Goal: Book appointment/travel/reservation

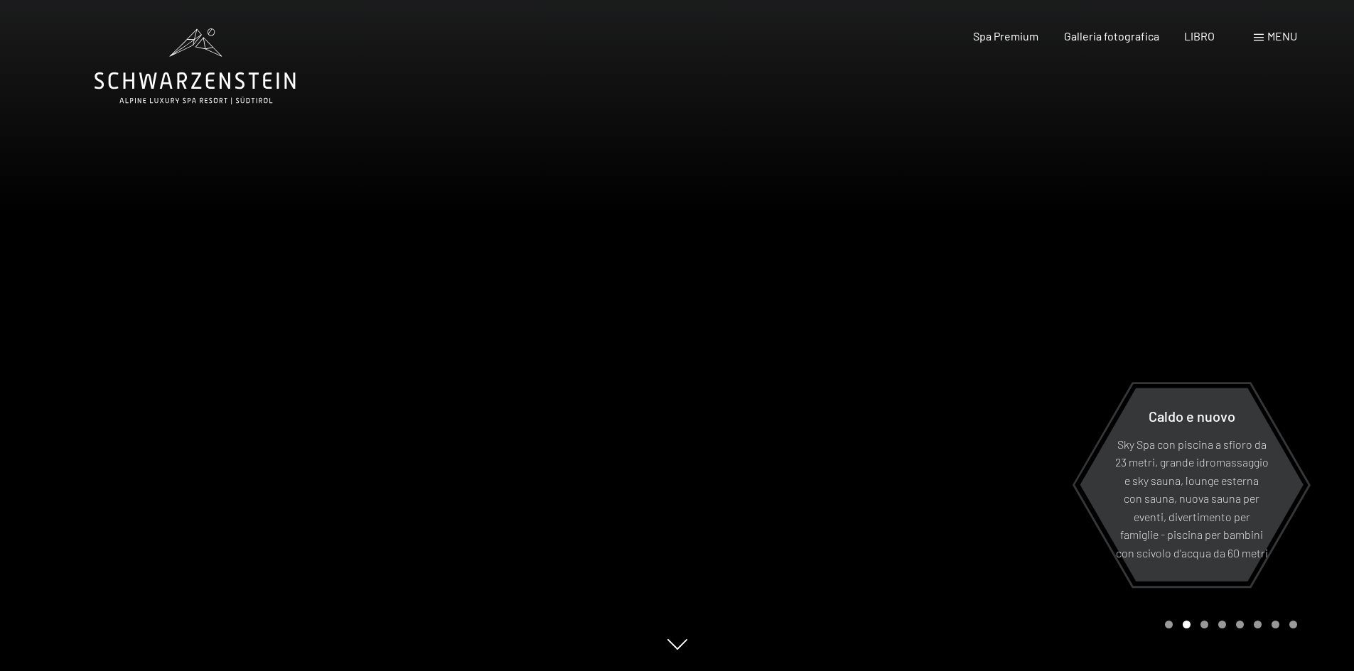
click at [919, 407] on div at bounding box center [1015, 335] width 677 height 671
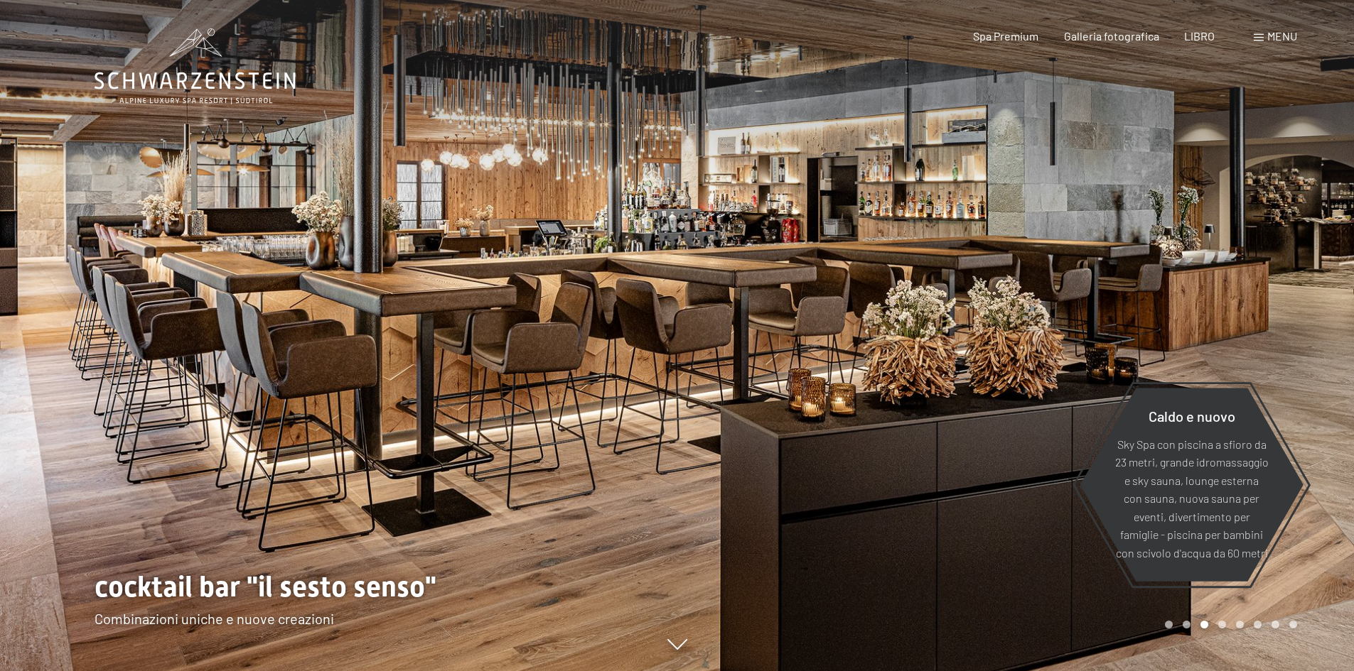
click at [920, 403] on div at bounding box center [1015, 335] width 677 height 671
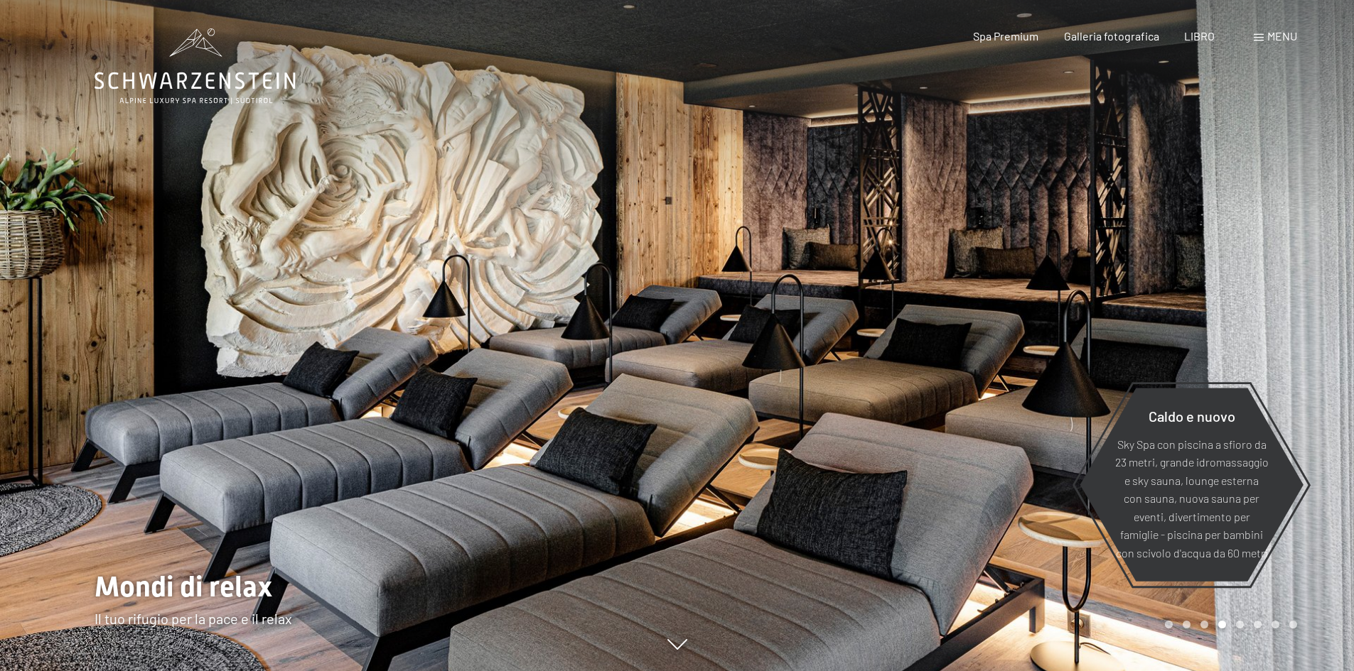
click at [921, 403] on div at bounding box center [1015, 335] width 677 height 671
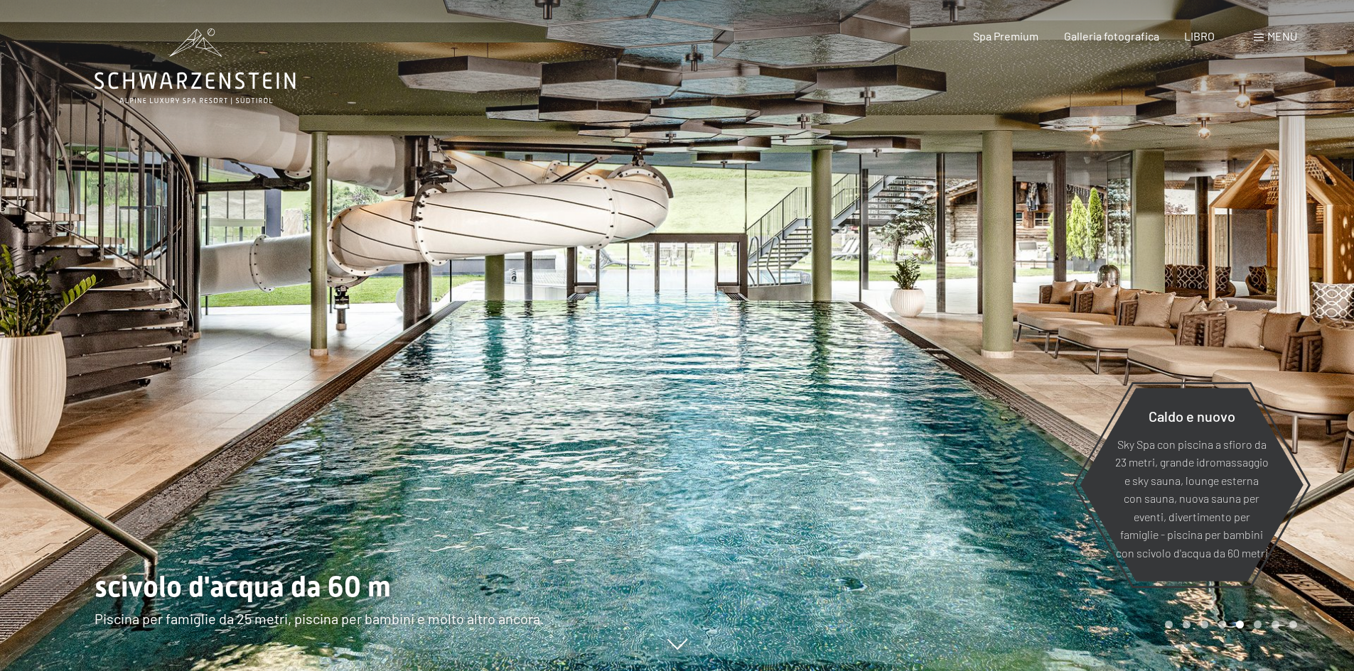
click at [919, 403] on div at bounding box center [1015, 335] width 677 height 671
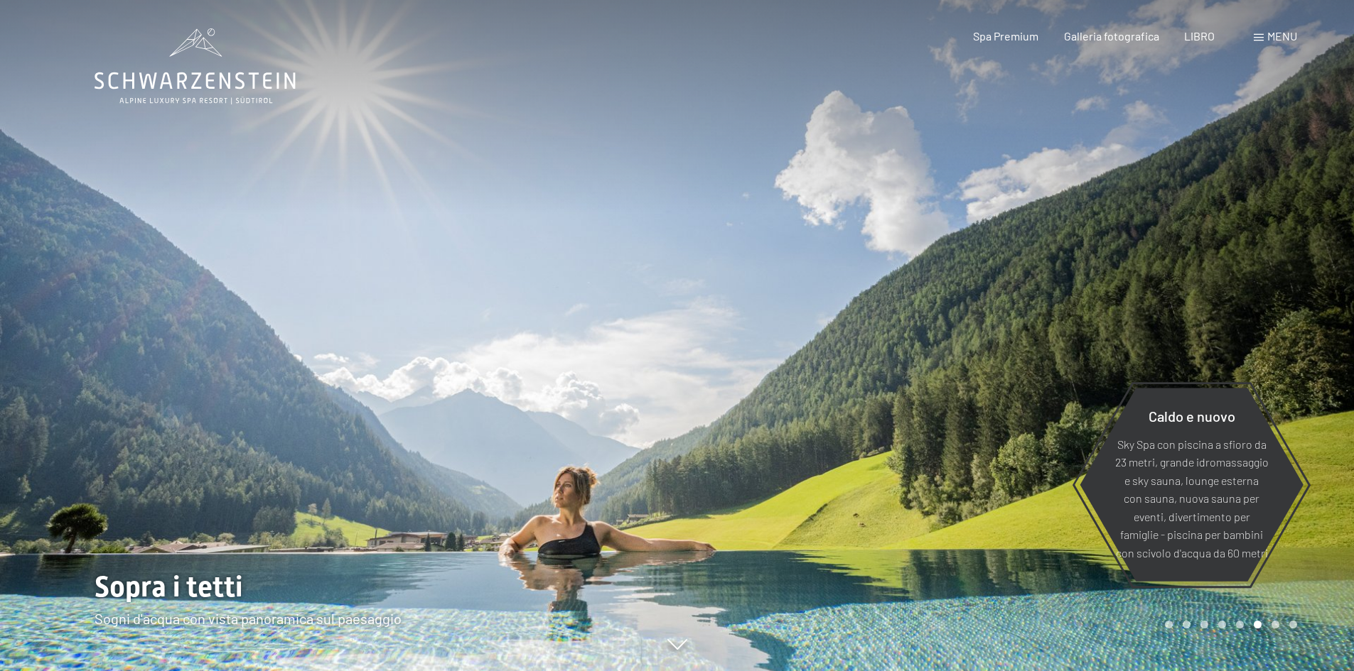
click at [919, 403] on div at bounding box center [1015, 335] width 677 height 671
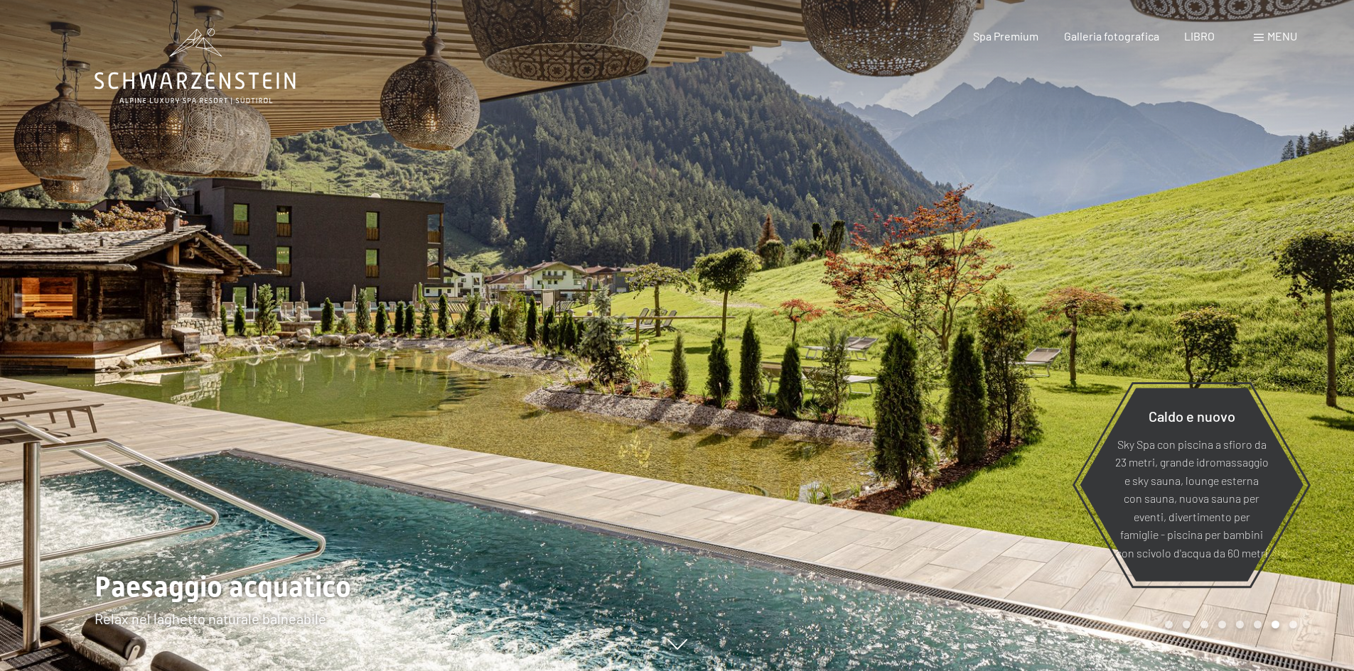
click at [920, 403] on div at bounding box center [1015, 335] width 677 height 671
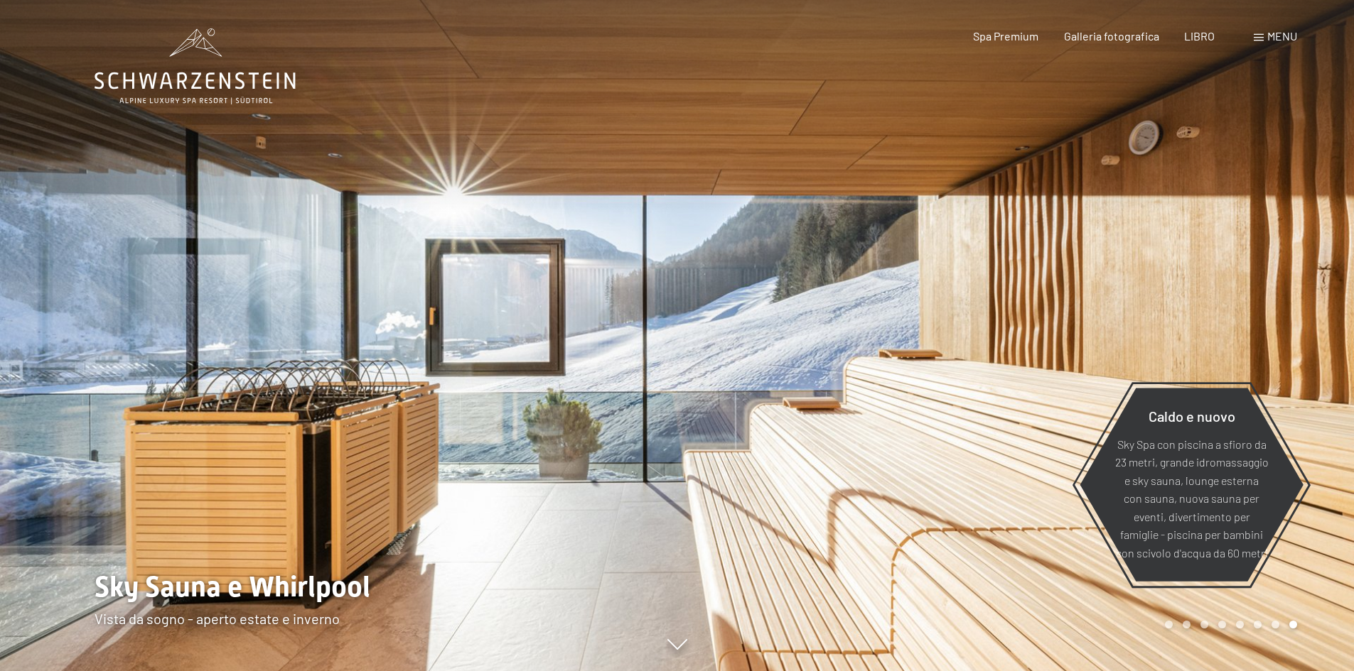
click at [920, 403] on div at bounding box center [1015, 335] width 677 height 671
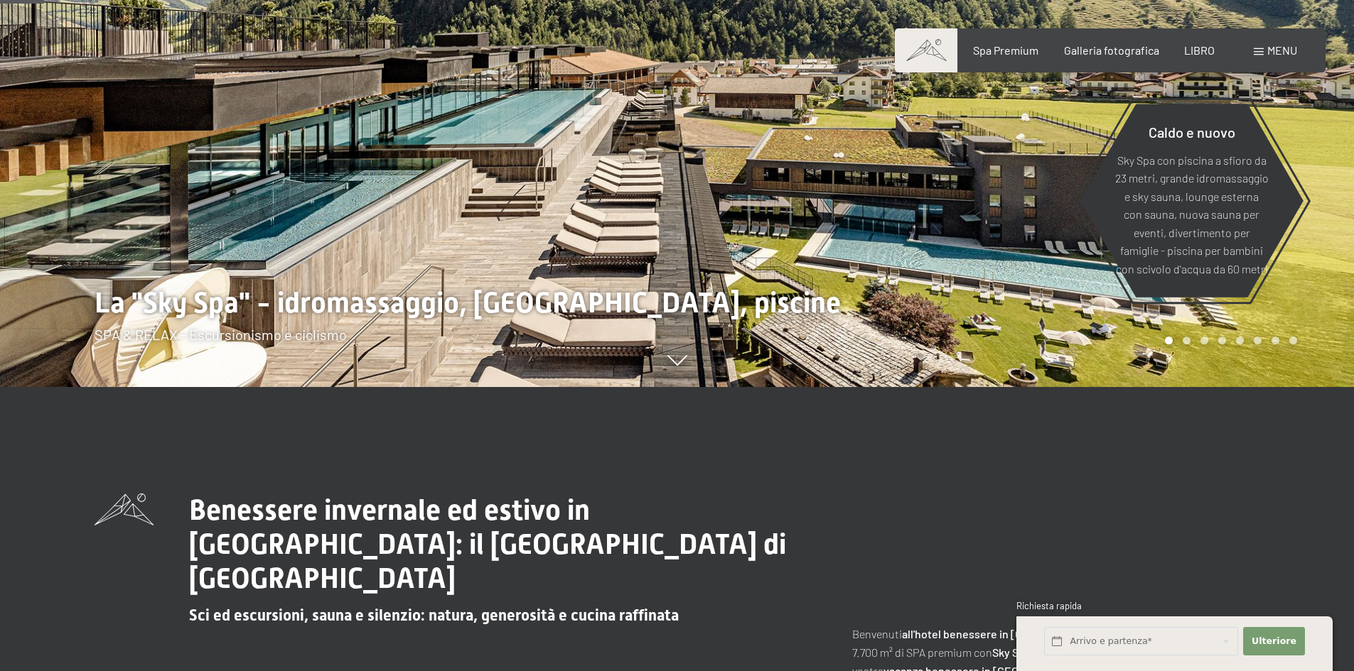
scroll to position [497, 0]
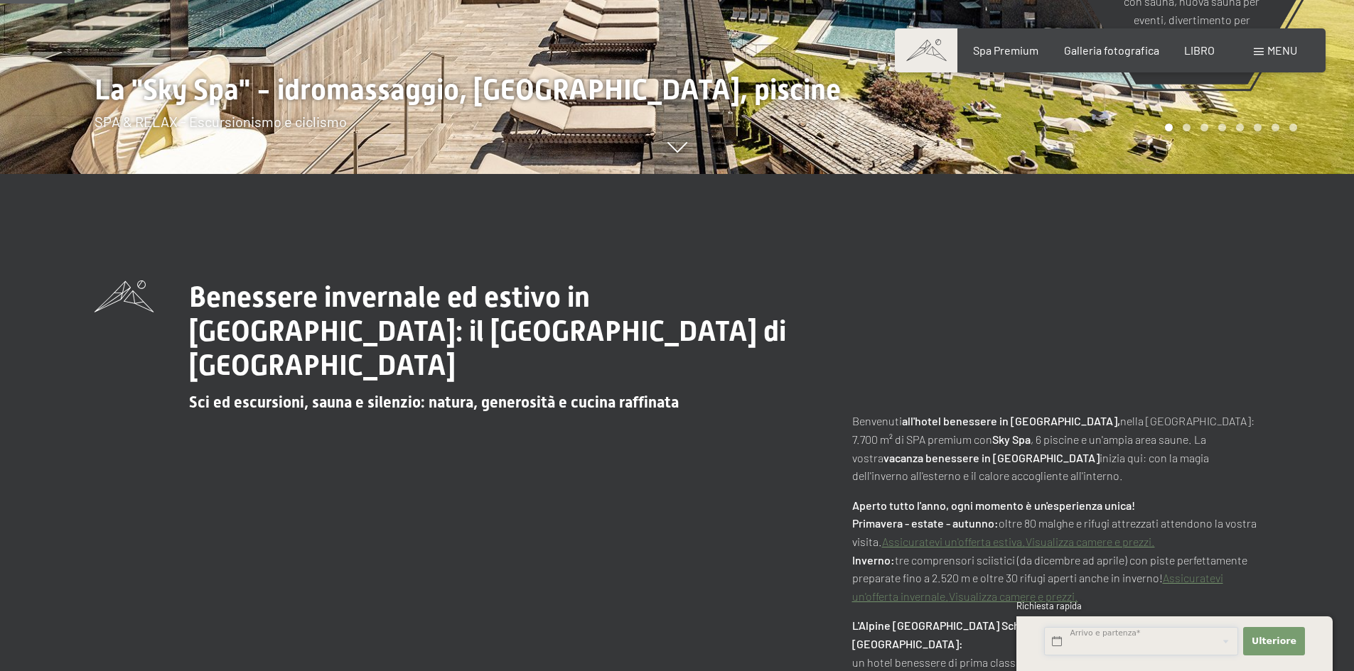
click at [1143, 632] on input "text" at bounding box center [1141, 641] width 194 height 29
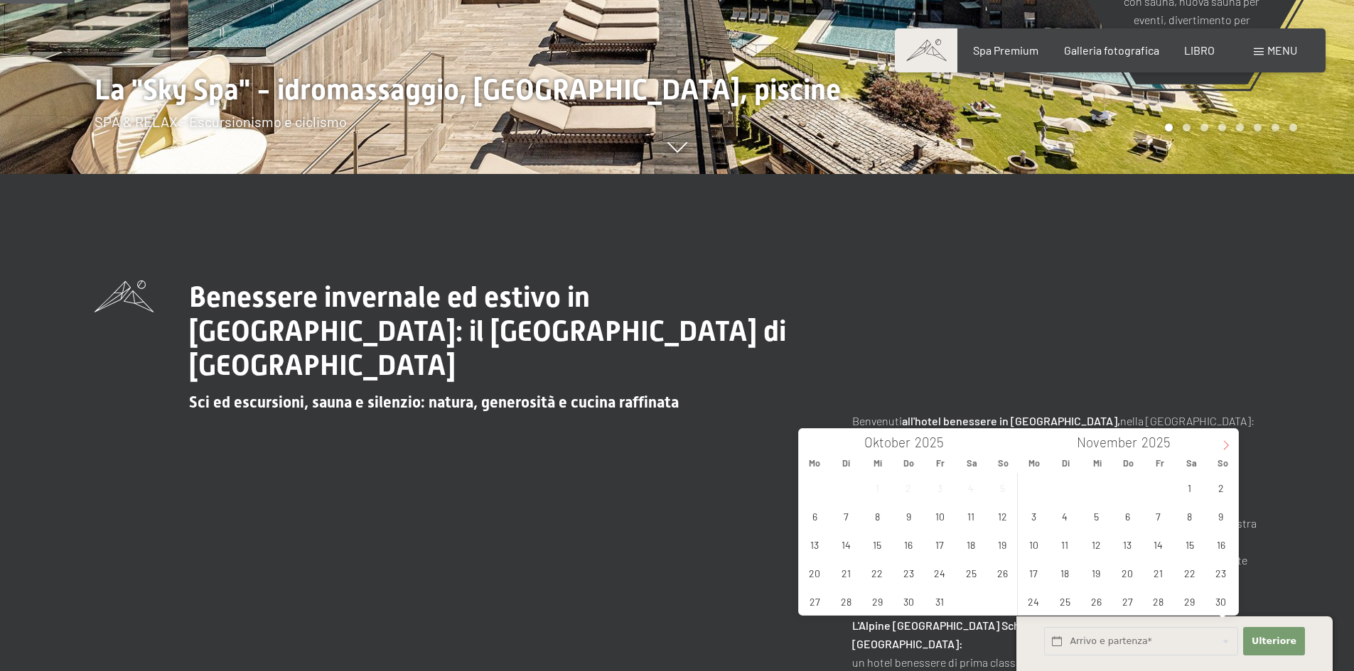
click at [1223, 444] on icon at bounding box center [1226, 446] width 10 height 10
click at [1180, 556] on div "1 2 3 4 5 6 7 8 9 10 11 12 13 14 15 16 17 18 19 20 21 22 23 24 25 26 27 28 29 3…" at bounding box center [1126, 544] width 219 height 142
click at [1184, 552] on span "20" at bounding box center [1189, 545] width 28 height 28
click at [1185, 570] on span "27" at bounding box center [1189, 573] width 28 height 28
type input "Sa. 20.12.2025 - Sa. 27.12.2025"
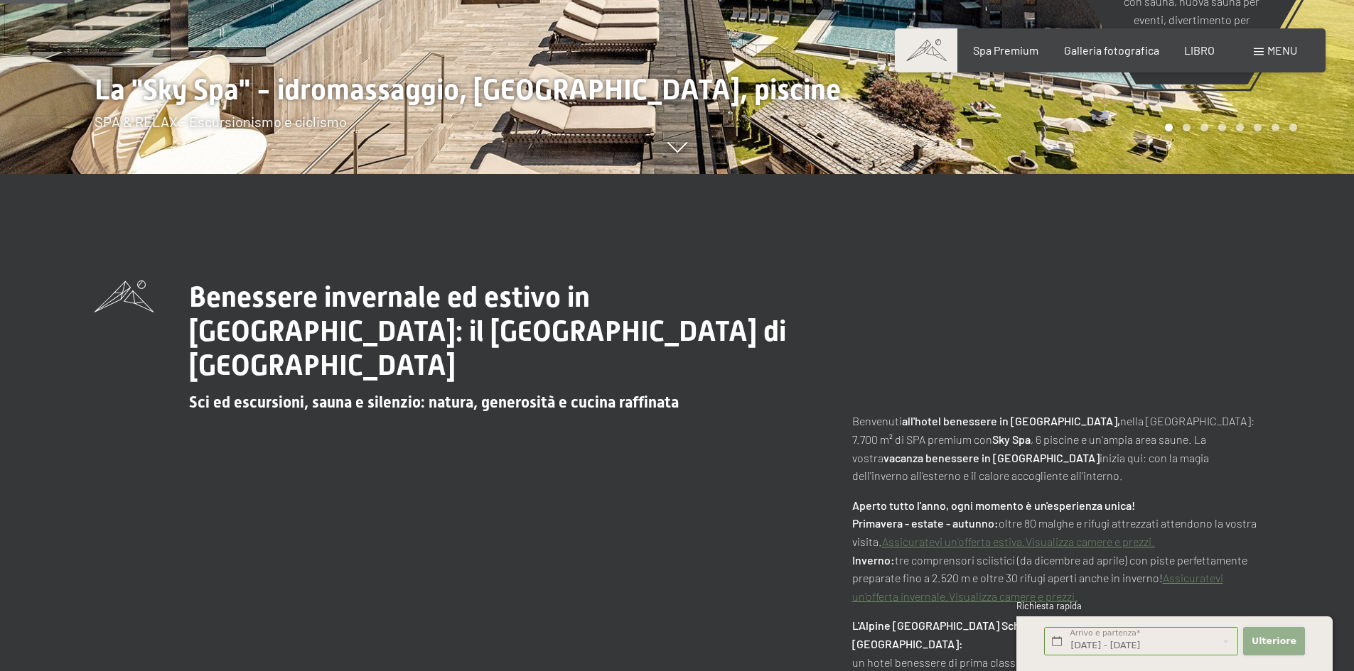
click at [1260, 630] on button "Ulteriore Nascondi i campi dell'indirizzo" at bounding box center [1273, 641] width 61 height 29
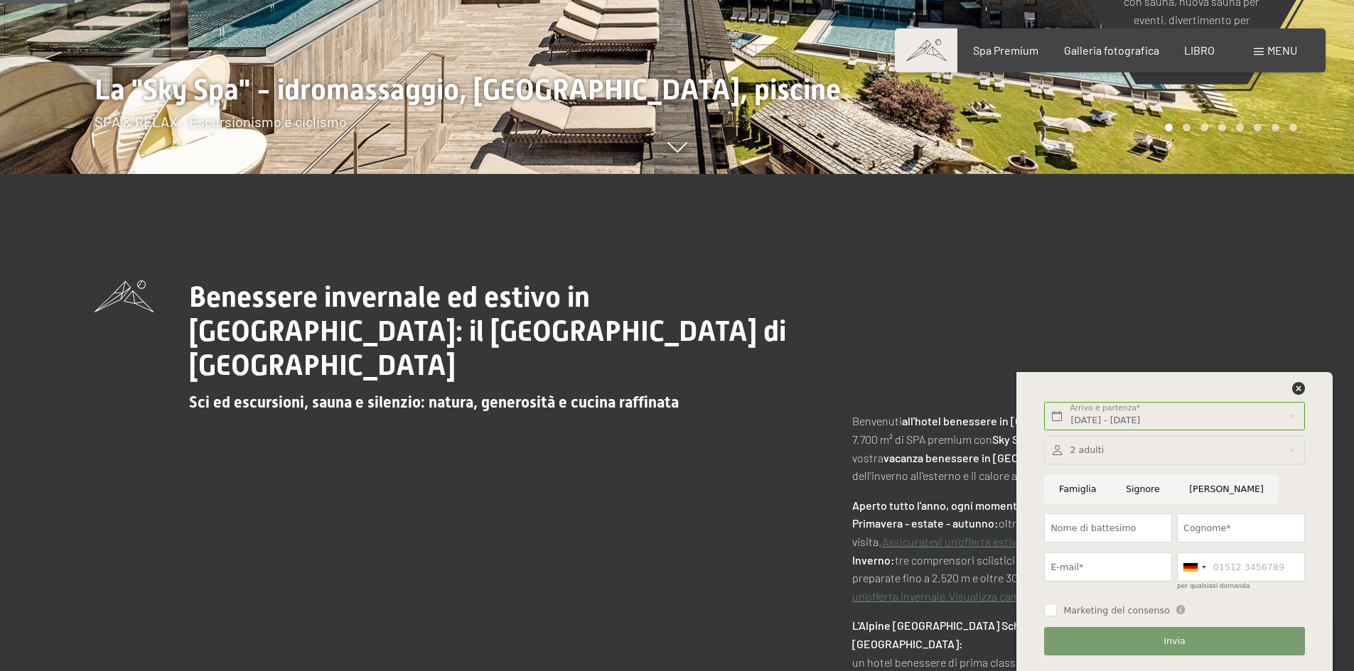
click at [1089, 462] on div at bounding box center [1174, 450] width 260 height 29
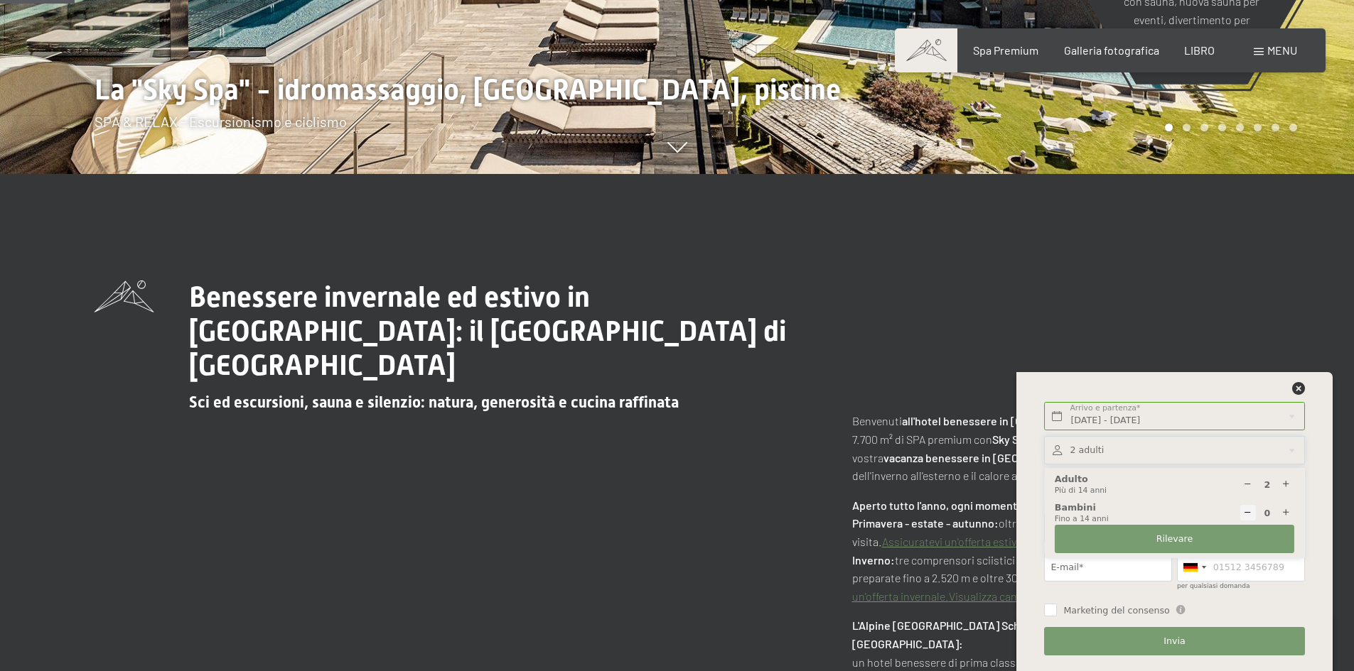
click at [1288, 484] on icon at bounding box center [1285, 484] width 9 height 9
click at [1289, 484] on icon at bounding box center [1285, 484] width 9 height 9
type input "5"
click at [1248, 539] on button "Rilevare" at bounding box center [1173, 539] width 239 height 29
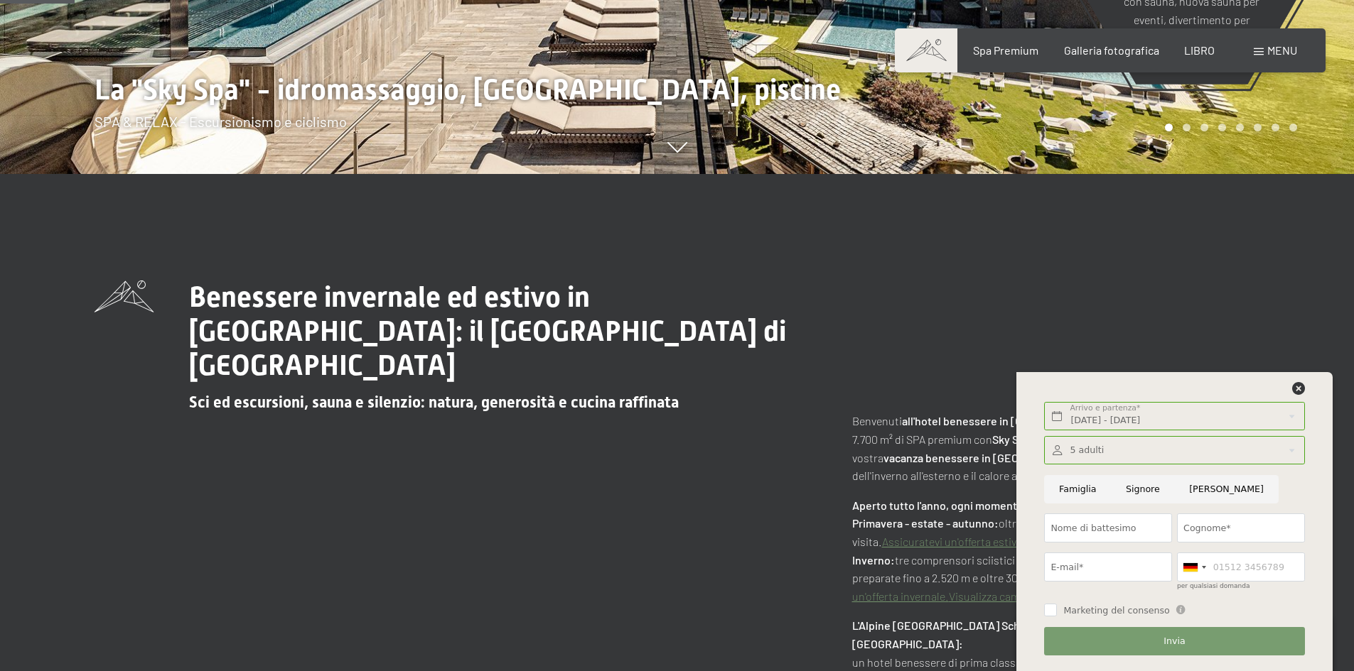
click at [1084, 493] on input "Famiglia" at bounding box center [1077, 489] width 67 height 29
radio input "true"
click at [1101, 524] on input "Nome di battesimo" at bounding box center [1108, 528] width 128 height 29
type input "Salvatore"
click at [1214, 529] on input "Cognome*" at bounding box center [1241, 528] width 128 height 29
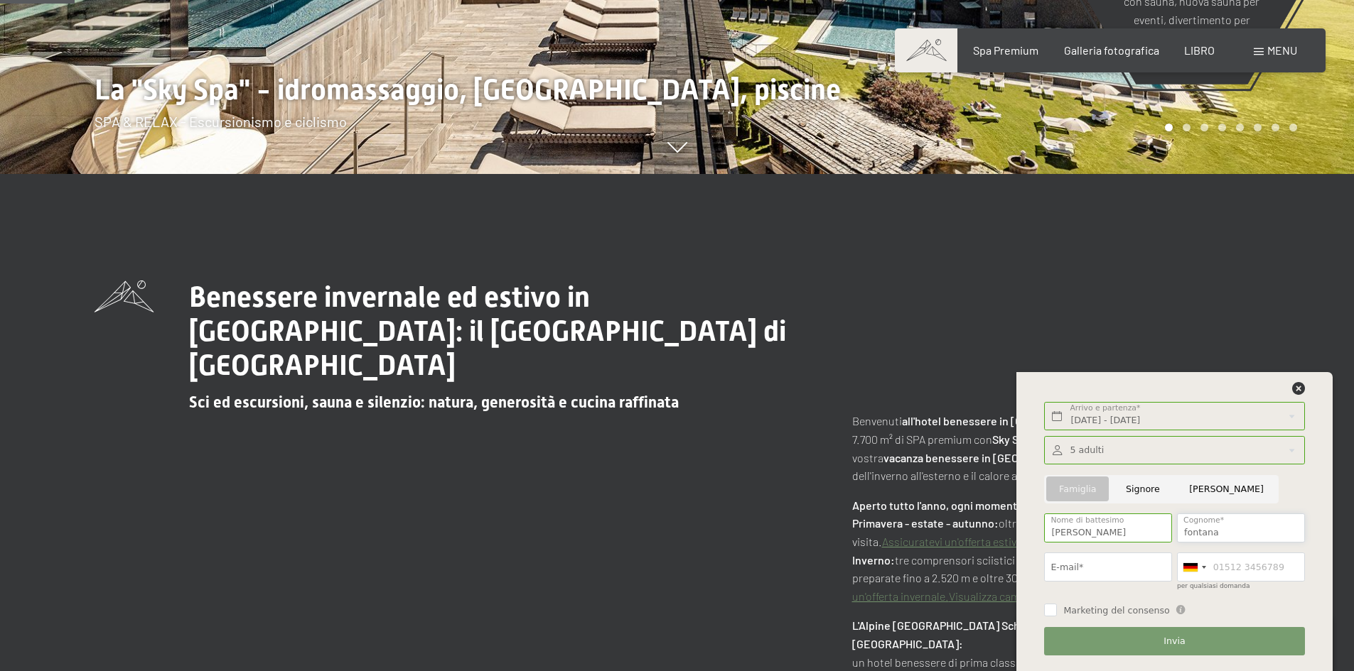
type input "fontana"
click at [1110, 572] on input "E-mail*" at bounding box center [1108, 567] width 128 height 29
type input "info@hotelsoffiodestate.com"
click at [1207, 574] on div at bounding box center [1193, 567] width 33 height 28
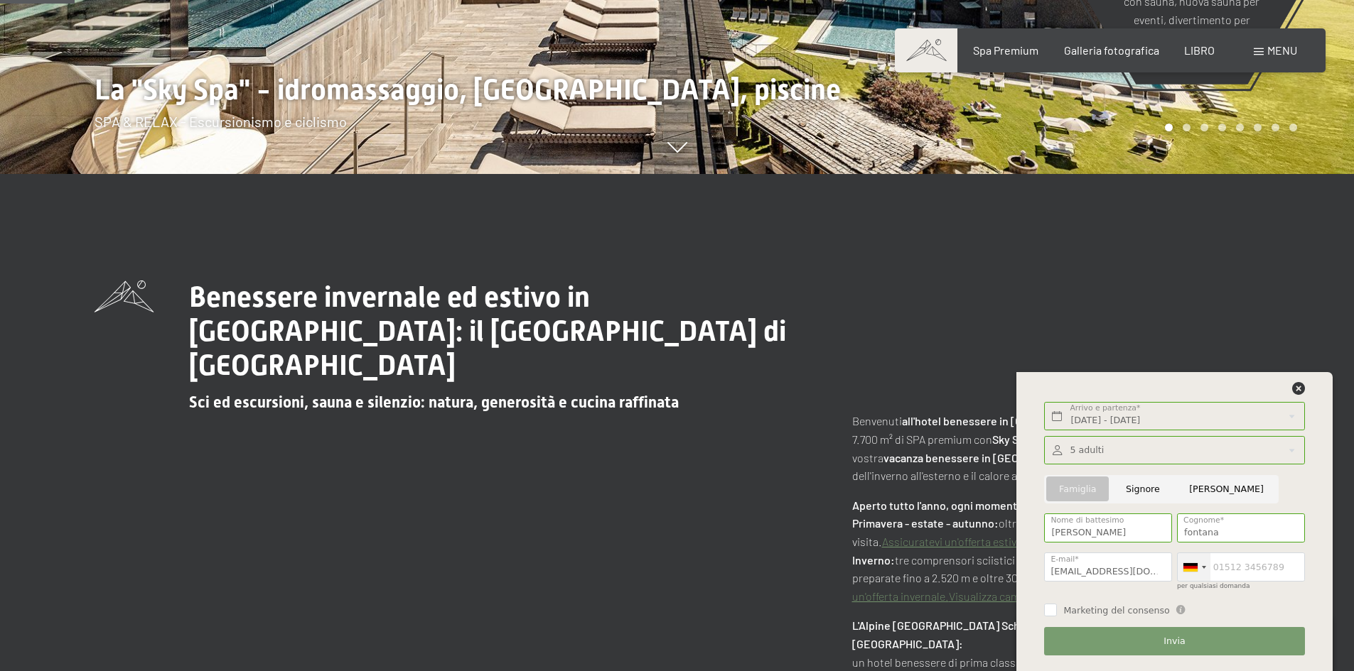
scroll to position [0, 0]
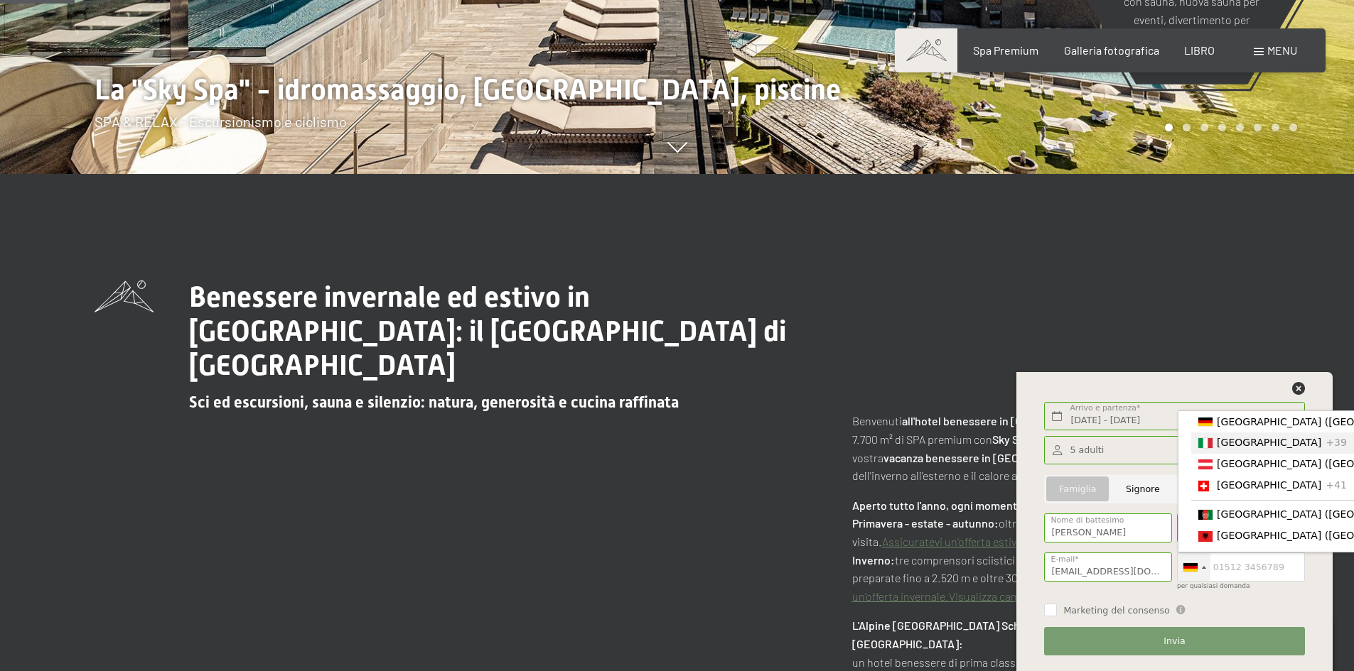
click at [1236, 446] on font "[GEOGRAPHIC_DATA]" at bounding box center [1268, 443] width 104 height 11
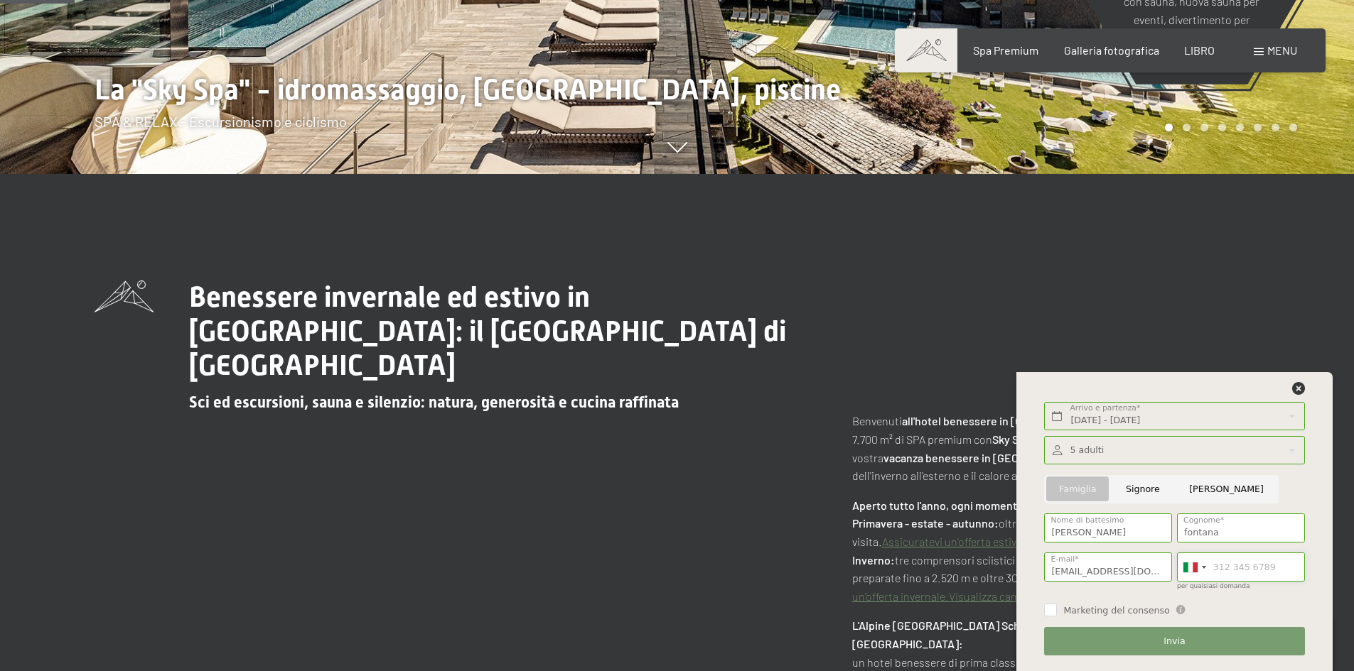
click at [1236, 566] on input "per qualsiasi domanda" at bounding box center [1241, 567] width 128 height 29
type input "3664419242"
click at [1160, 640] on button "Invia" at bounding box center [1174, 641] width 260 height 29
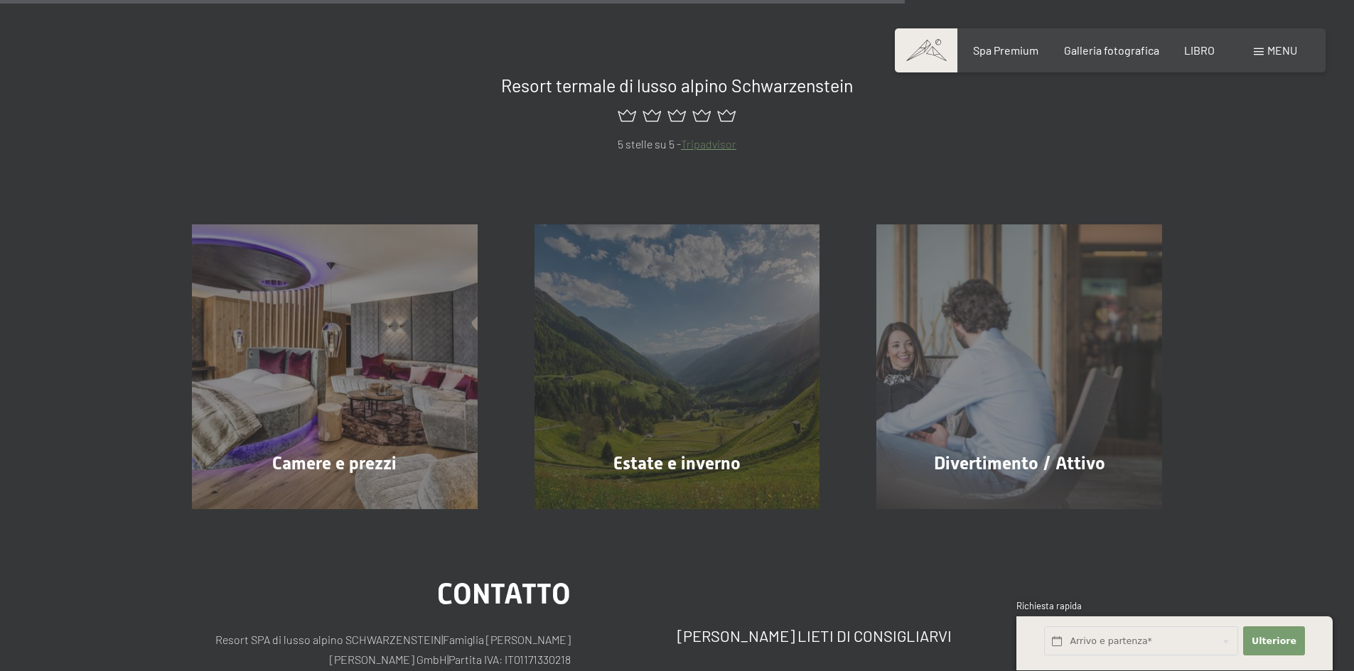
scroll to position [924, 0]
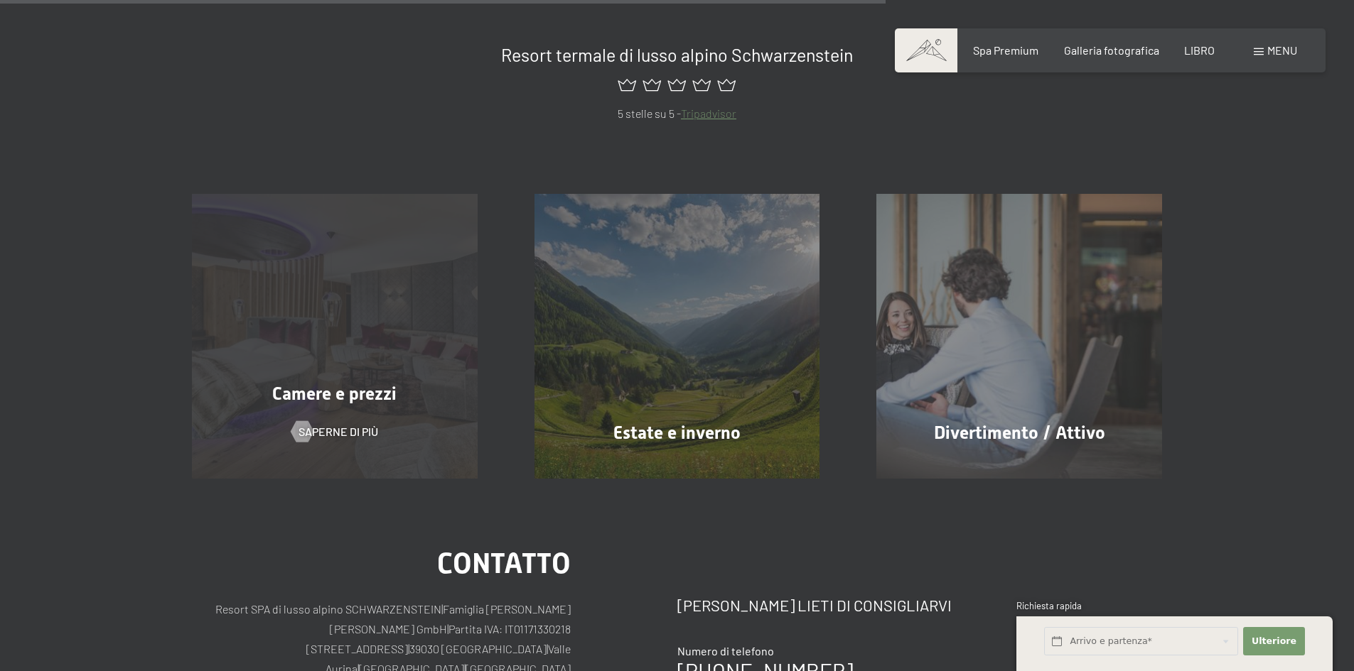
click at [331, 401] on font "Camere e prezzi" at bounding box center [334, 394] width 124 height 21
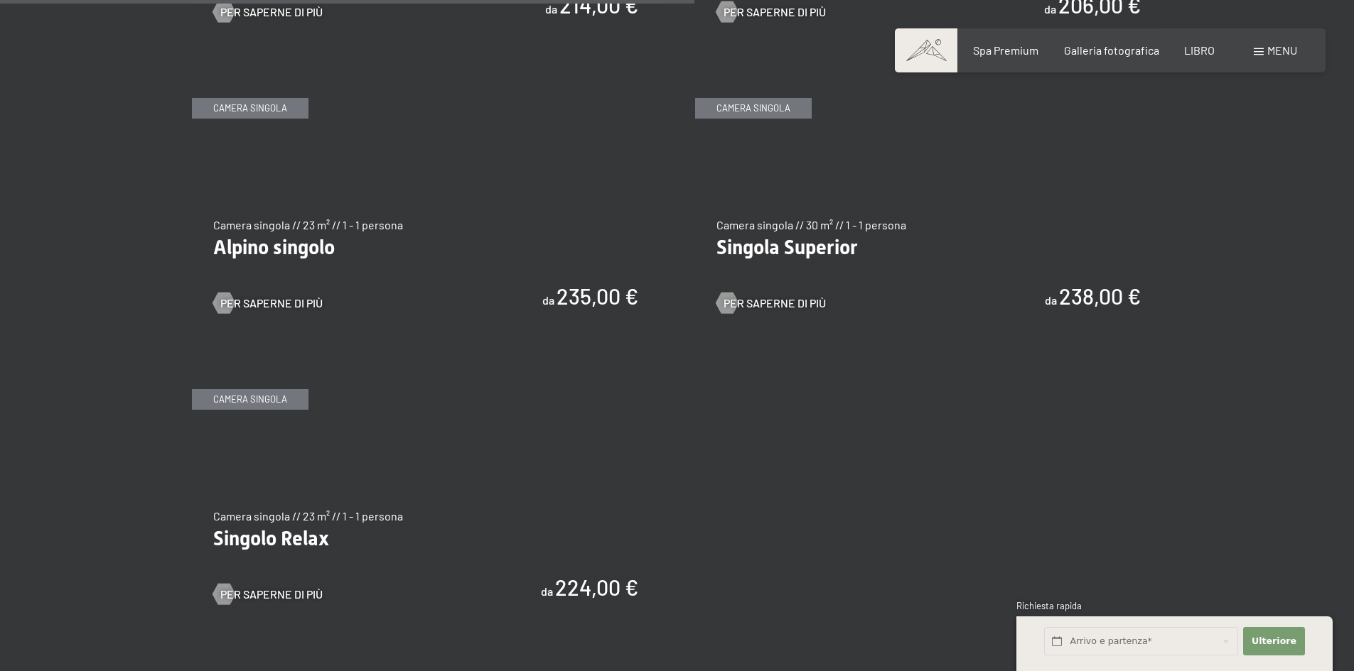
scroll to position [2345, 0]
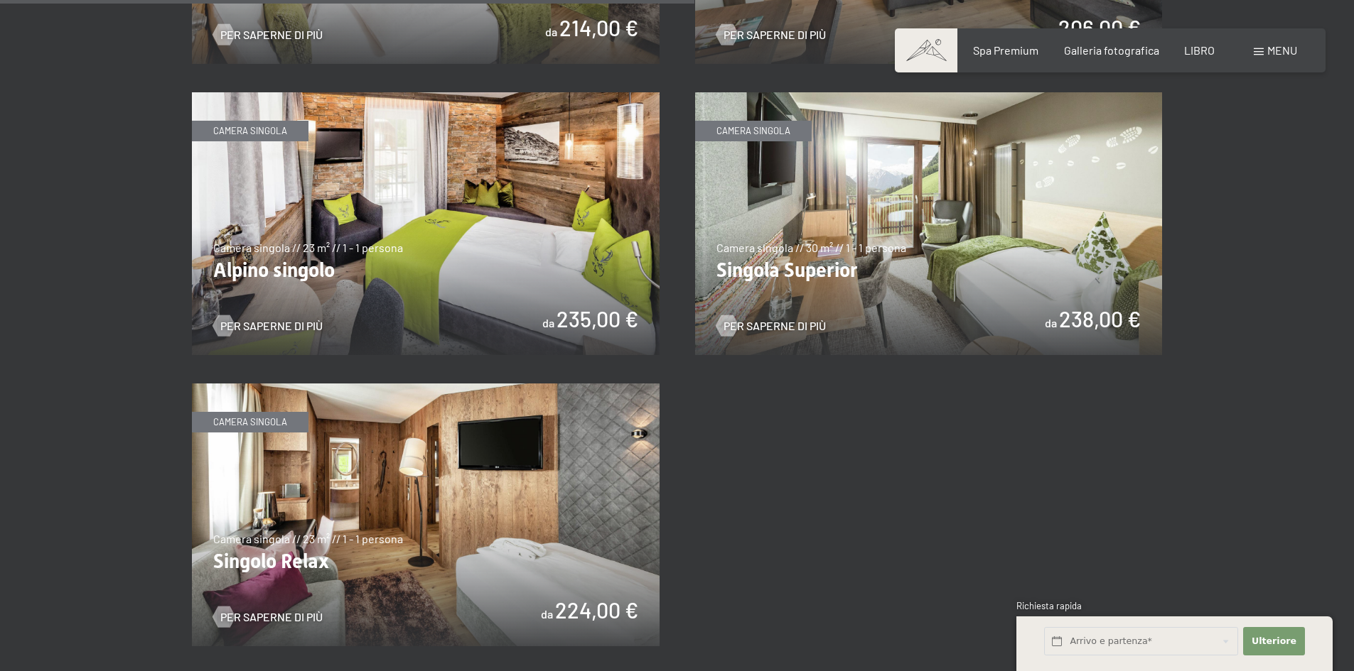
click at [556, 494] on img at bounding box center [426, 515] width 468 height 263
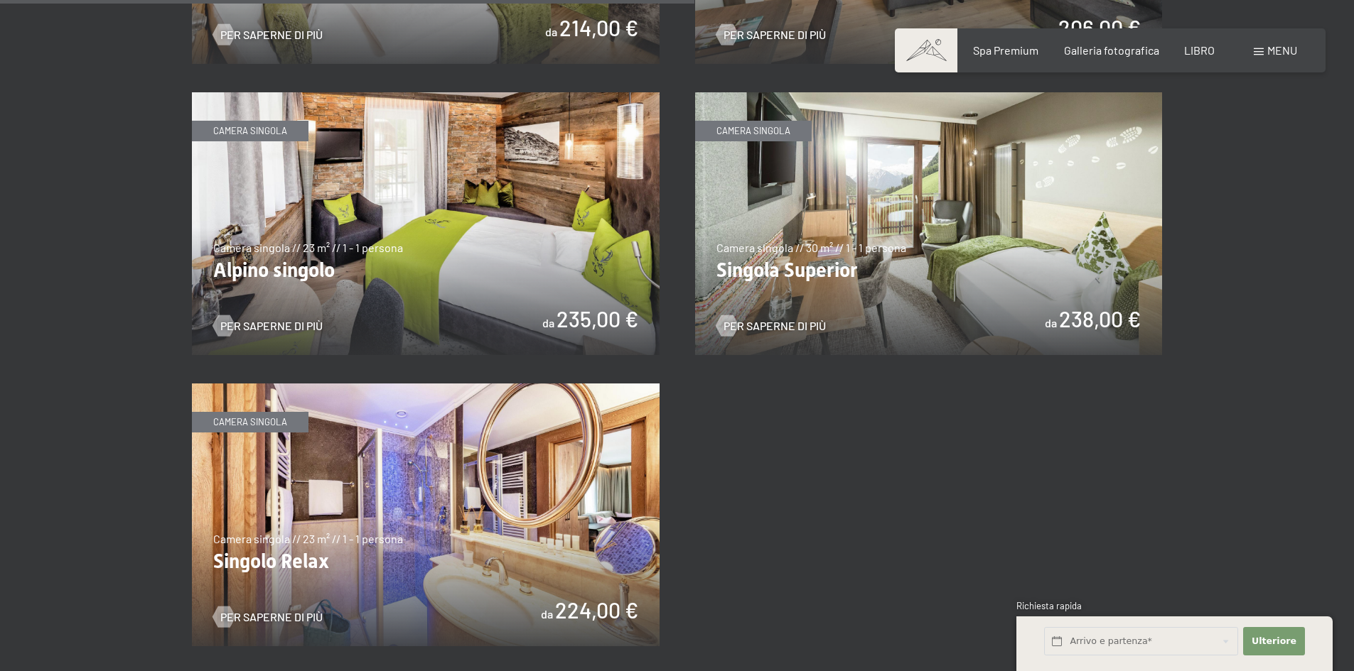
click at [556, 494] on img at bounding box center [426, 515] width 468 height 263
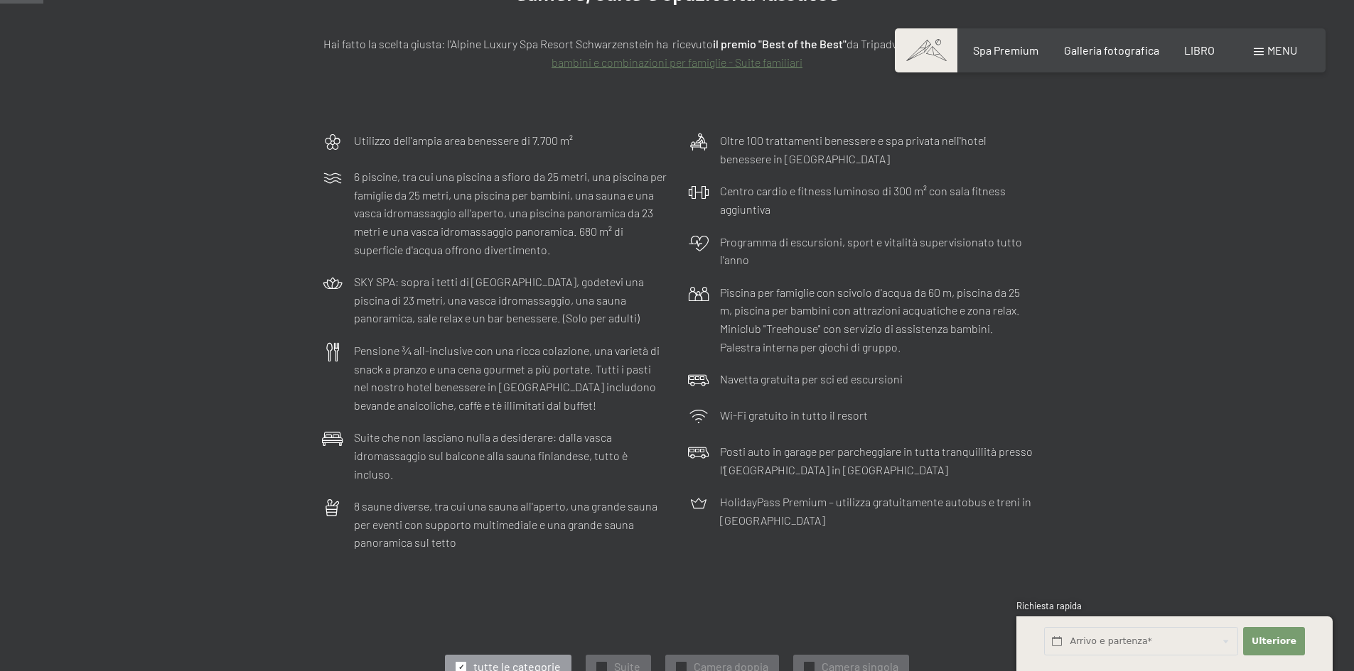
scroll to position [0, 0]
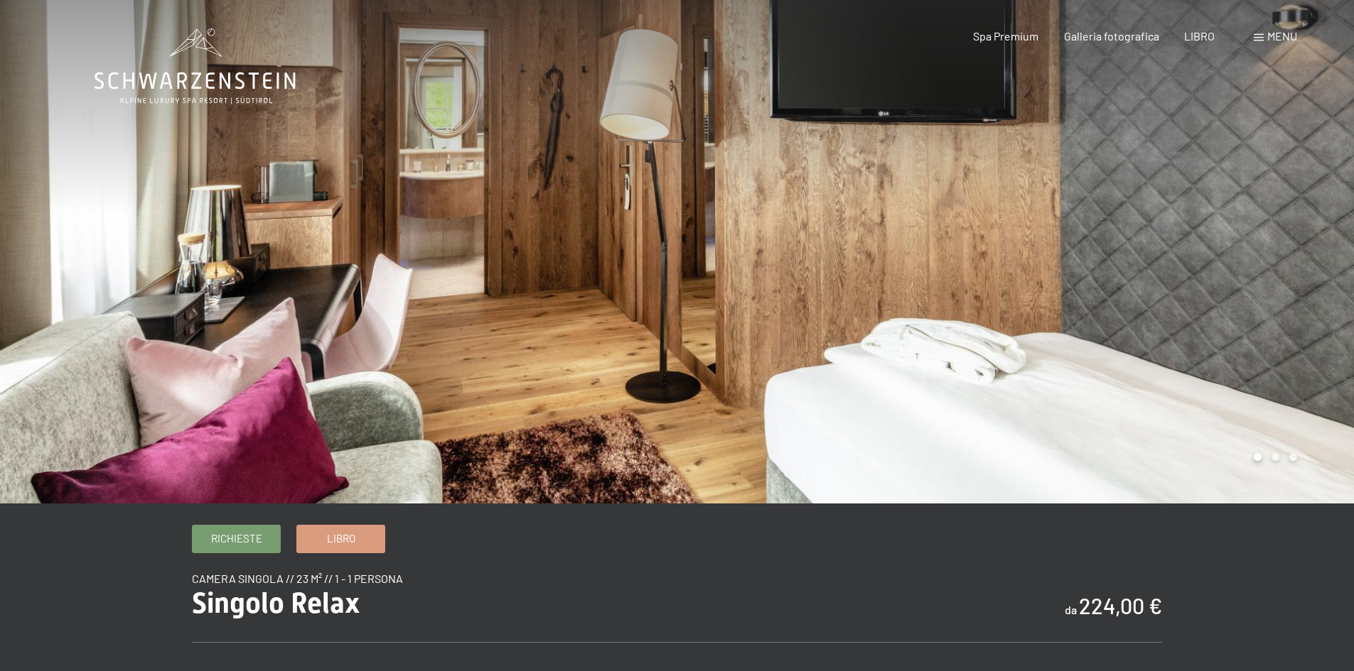
click at [1143, 307] on div at bounding box center [1015, 252] width 677 height 504
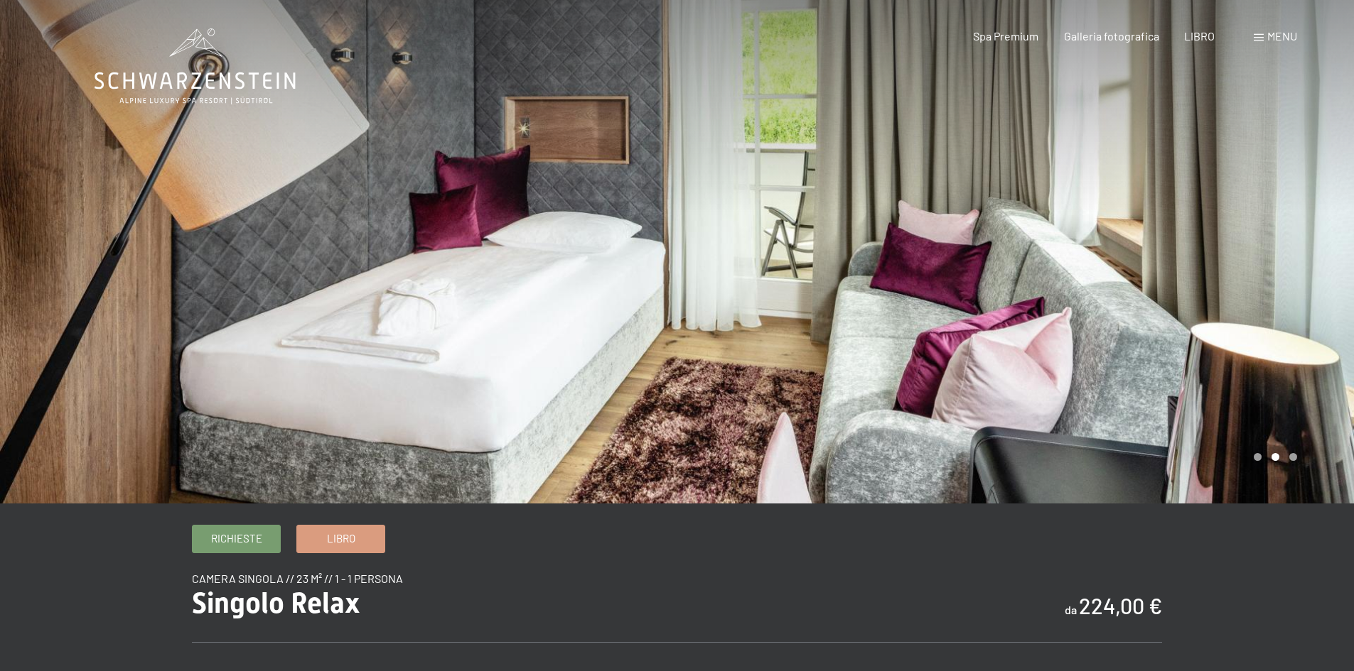
click at [1143, 307] on div at bounding box center [1015, 252] width 677 height 504
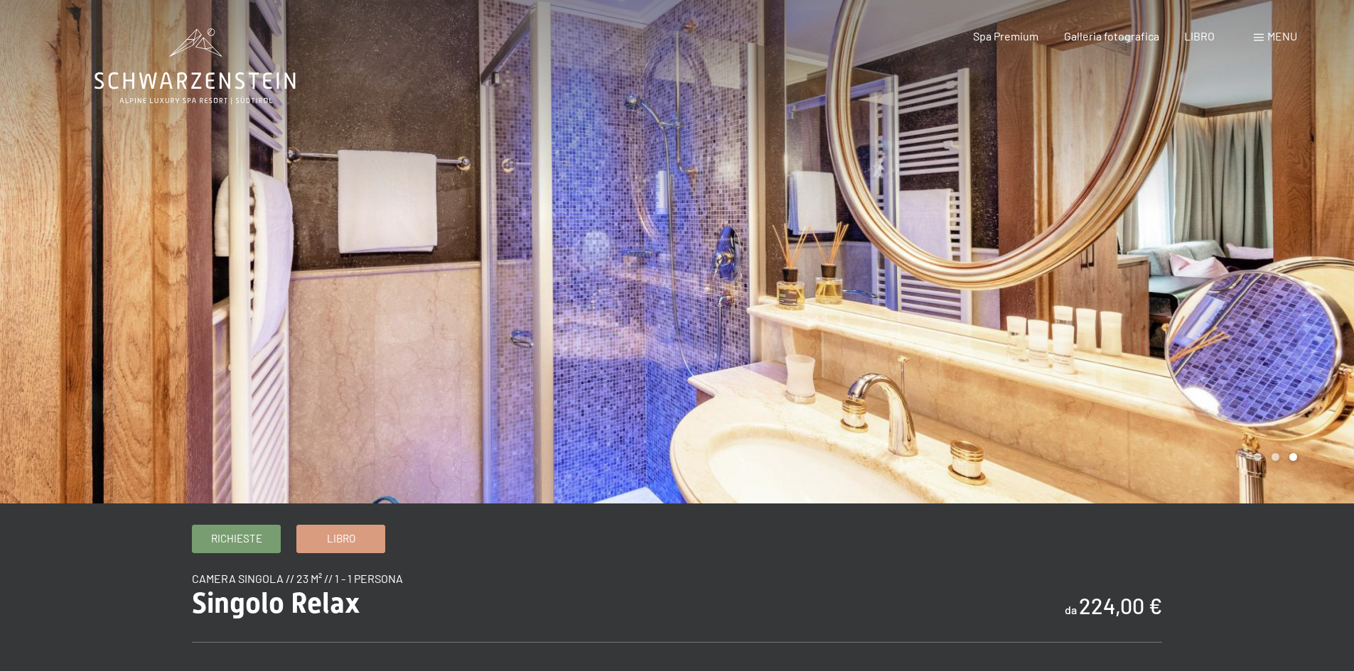
click at [1143, 307] on div at bounding box center [1015, 252] width 677 height 504
